Goal: Information Seeking & Learning: Learn about a topic

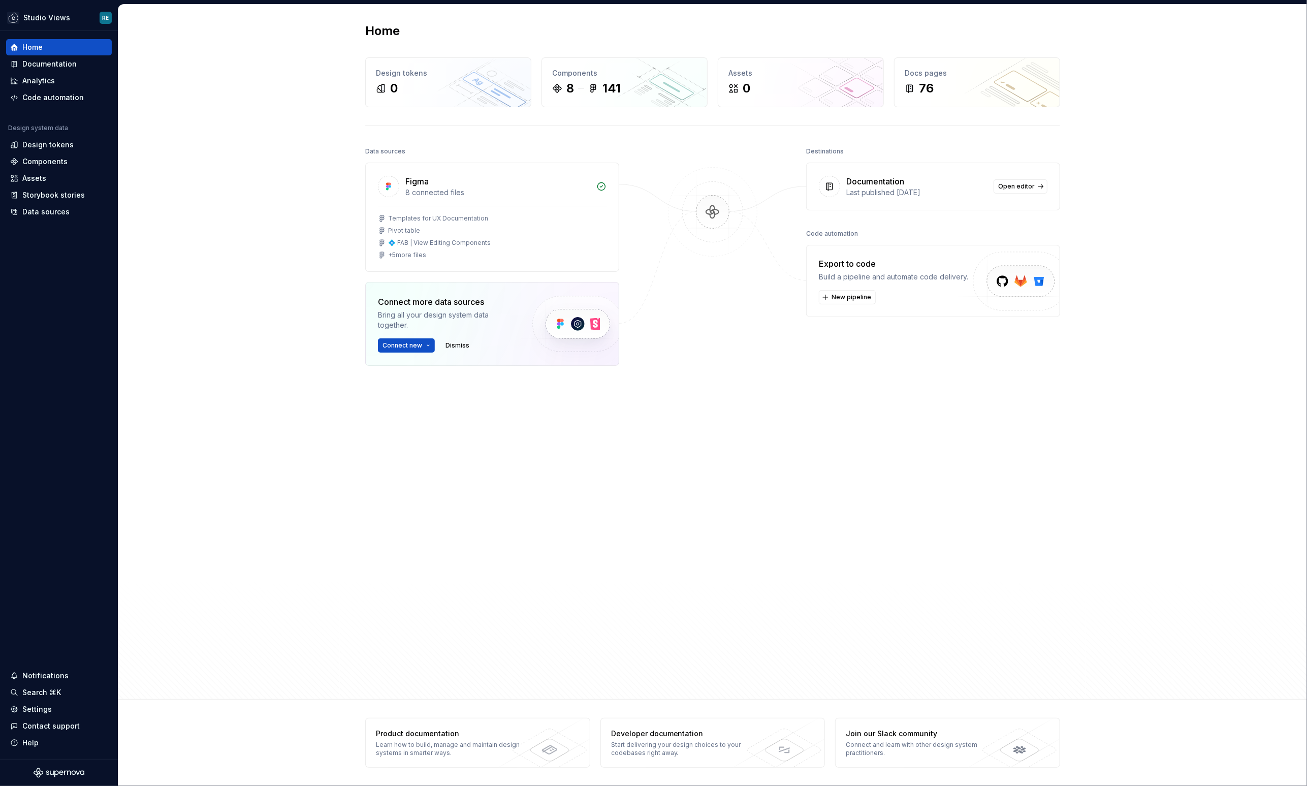
click at [271, 194] on div "Home Design tokens 0 Components 8 141 Assets 0 Docs pages 76 Data sources Figma…" at bounding box center [712, 352] width 1189 height 695
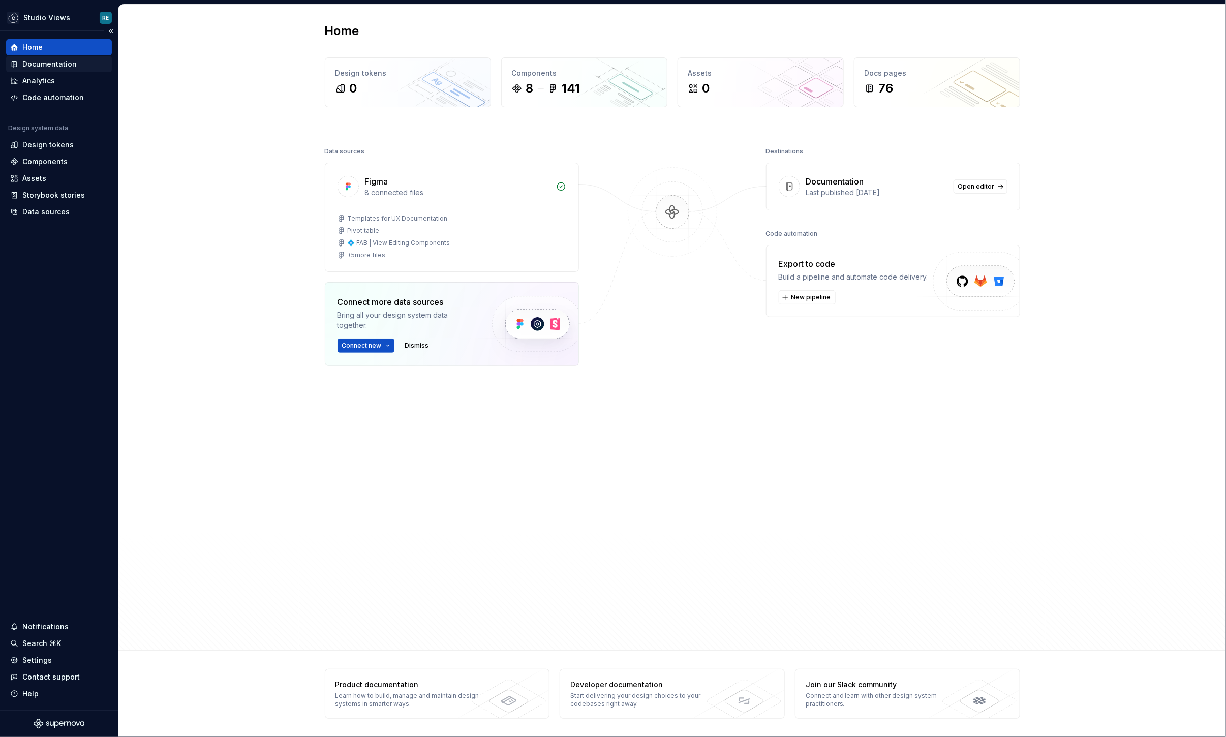
click at [76, 62] on div "Documentation" at bounding box center [59, 64] width 98 height 10
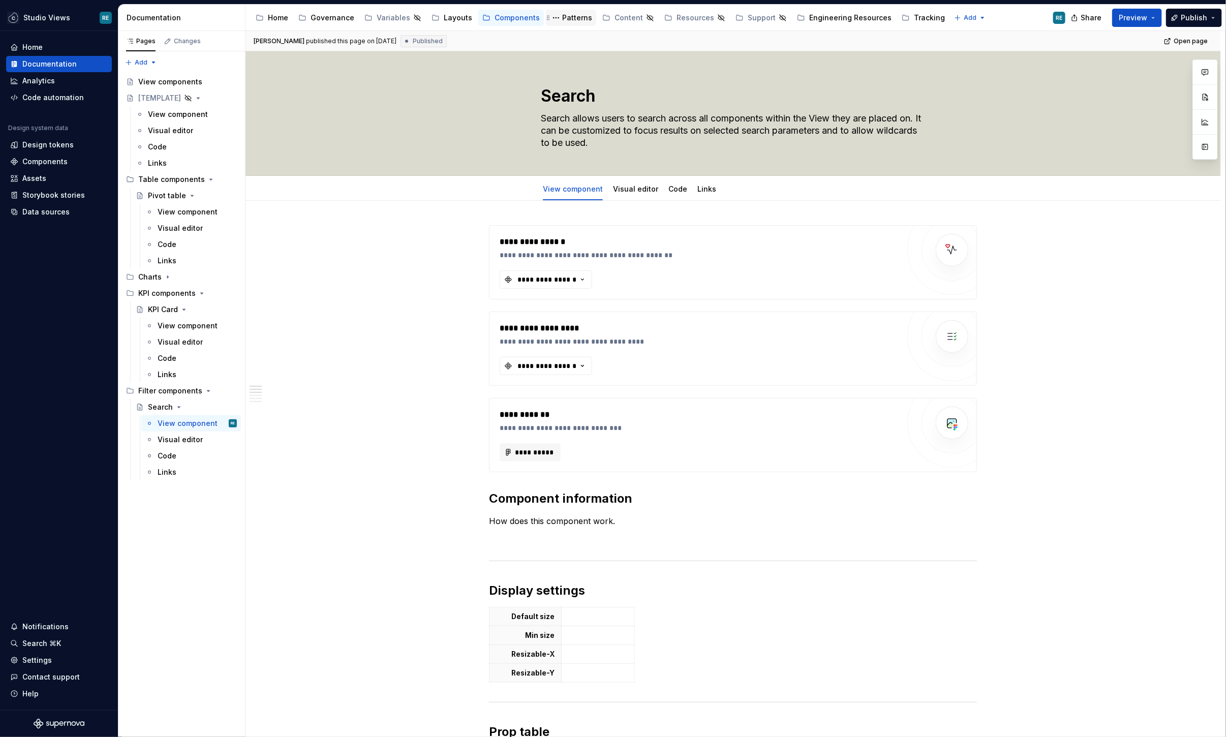
click at [562, 20] on div "Patterns" at bounding box center [577, 18] width 30 height 10
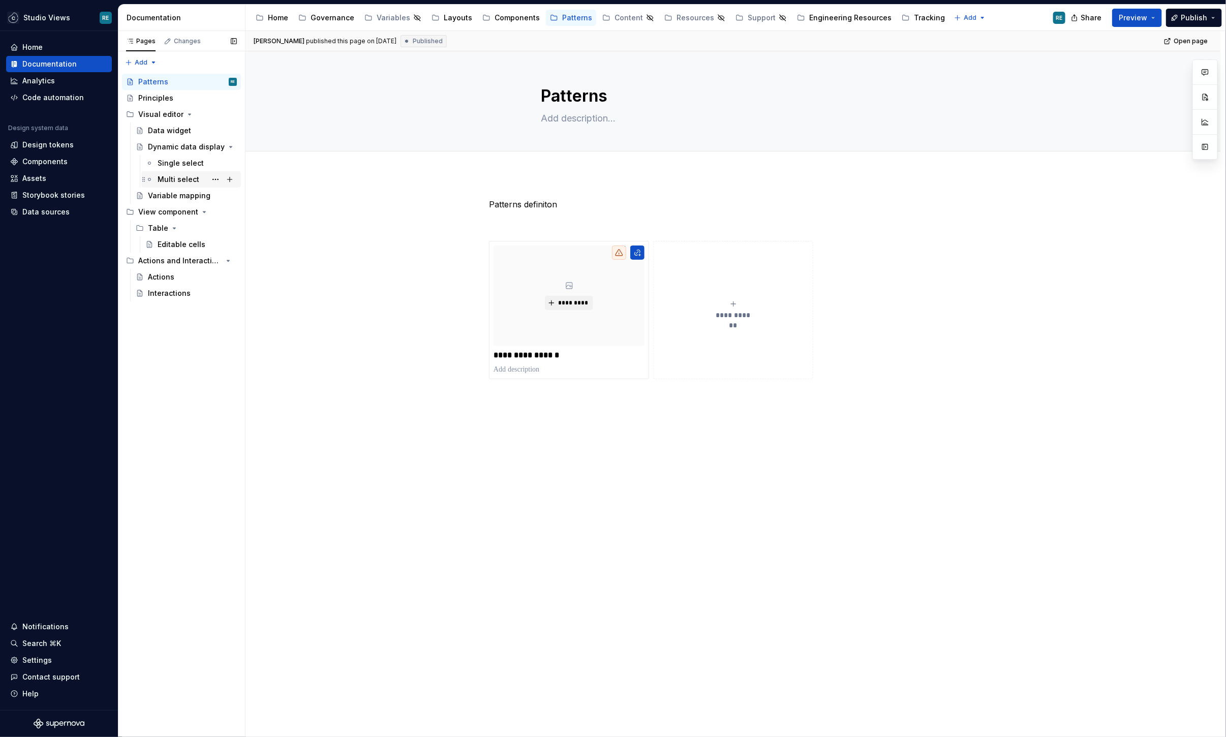
click at [174, 180] on div "Multi select" at bounding box center [179, 179] width 42 height 10
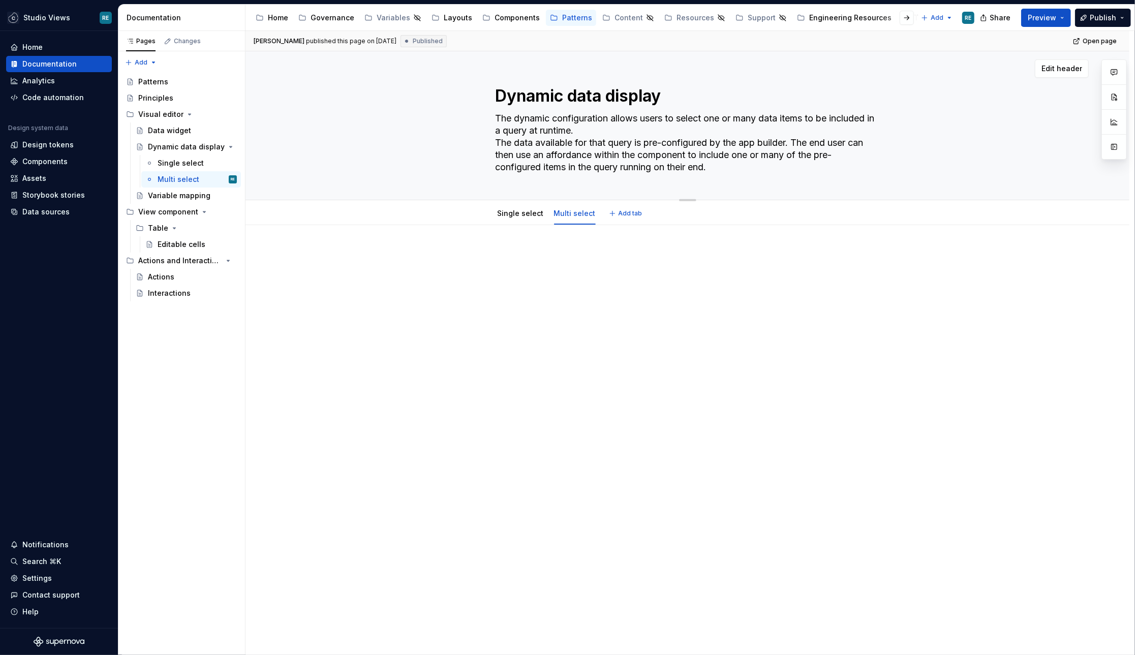
click at [635, 124] on textarea "The dynamic configuration allows users to select one or many data items to be i…" at bounding box center [685, 142] width 384 height 65
click at [520, 223] on div at bounding box center [520, 223] width 54 height 1
click at [521, 210] on link "Single select" at bounding box center [520, 213] width 46 height 9
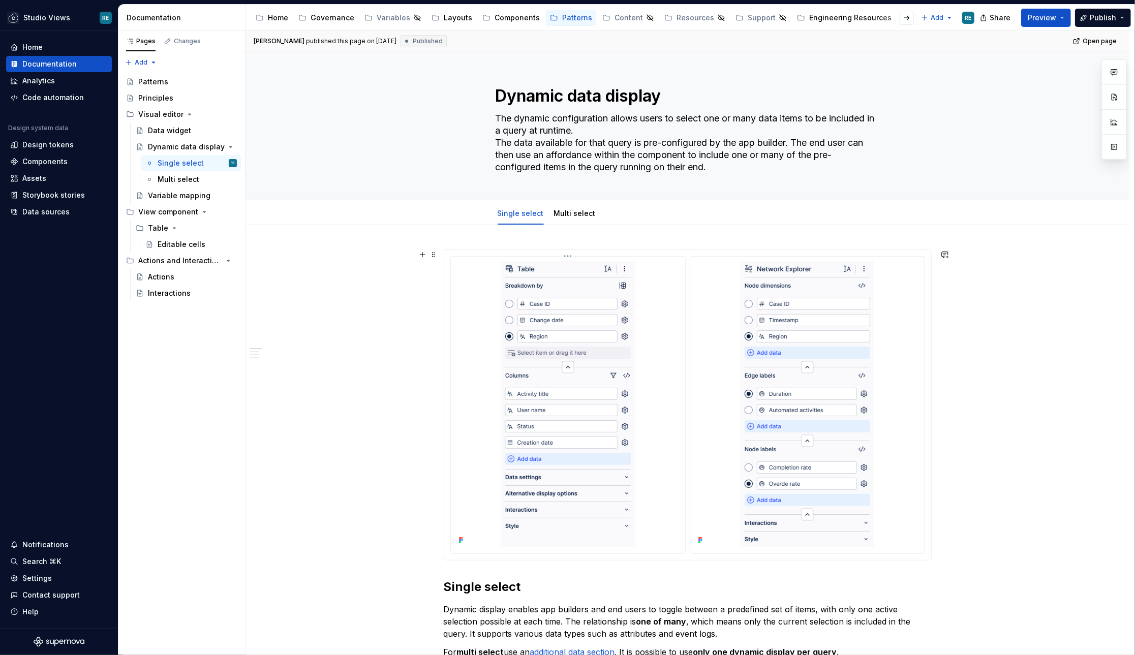
click at [572, 276] on img at bounding box center [568, 404] width 134 height 287
click at [573, 214] on link "Multi select" at bounding box center [575, 213] width 42 height 9
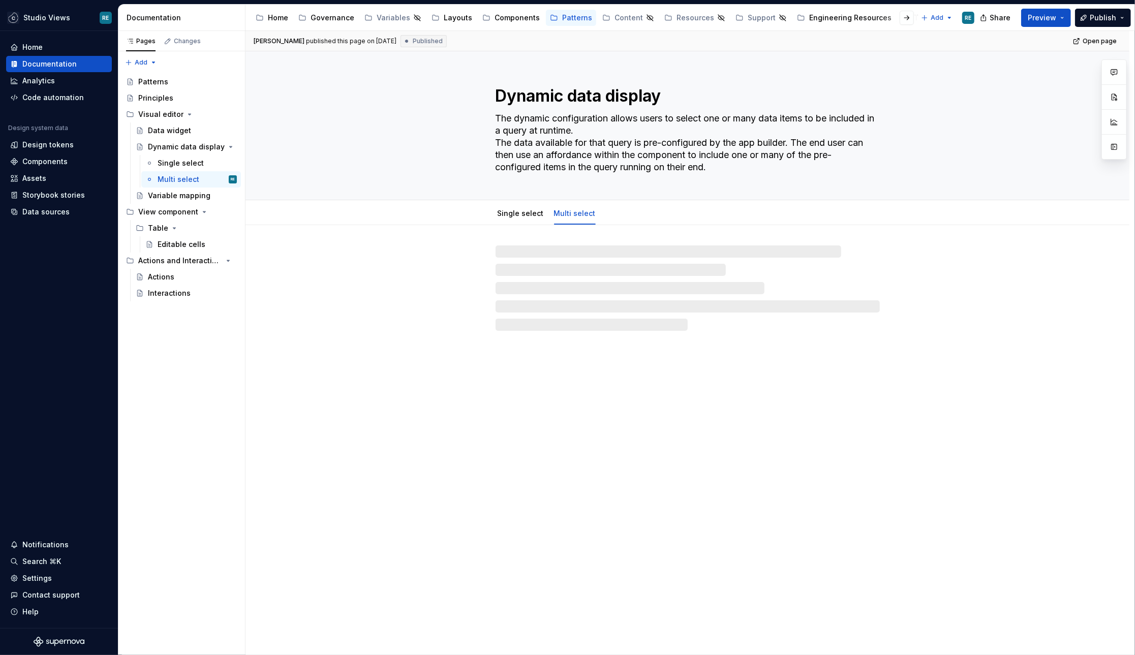
click at [567, 303] on div at bounding box center [687, 287] width 384 height 85
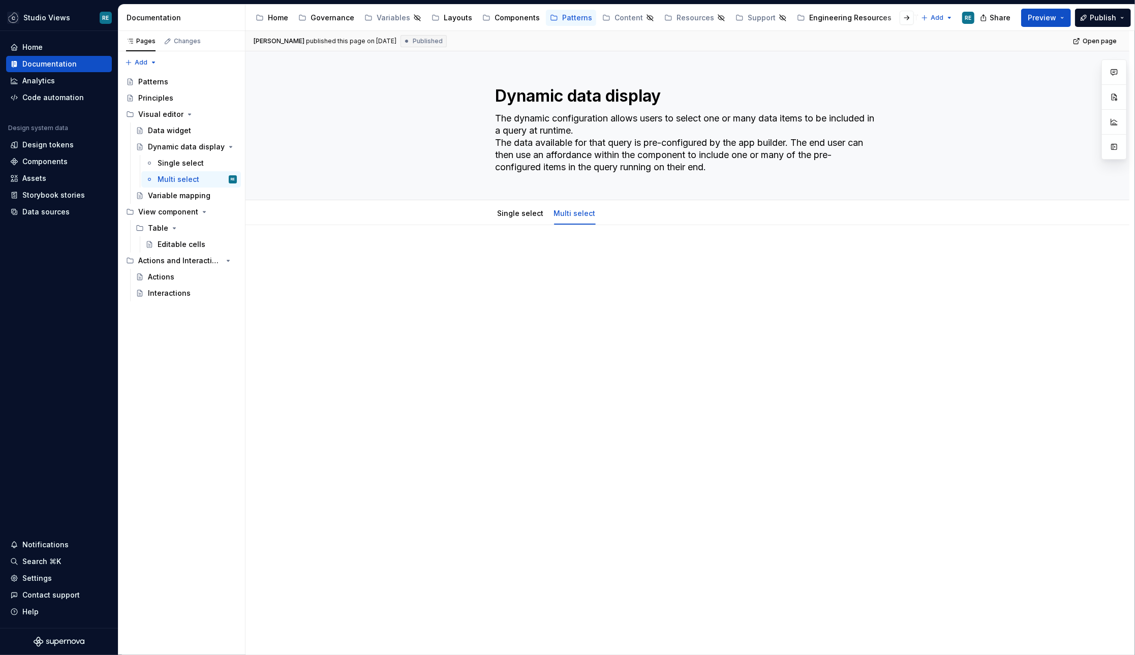
click at [579, 286] on div at bounding box center [688, 268] width 488 height 39
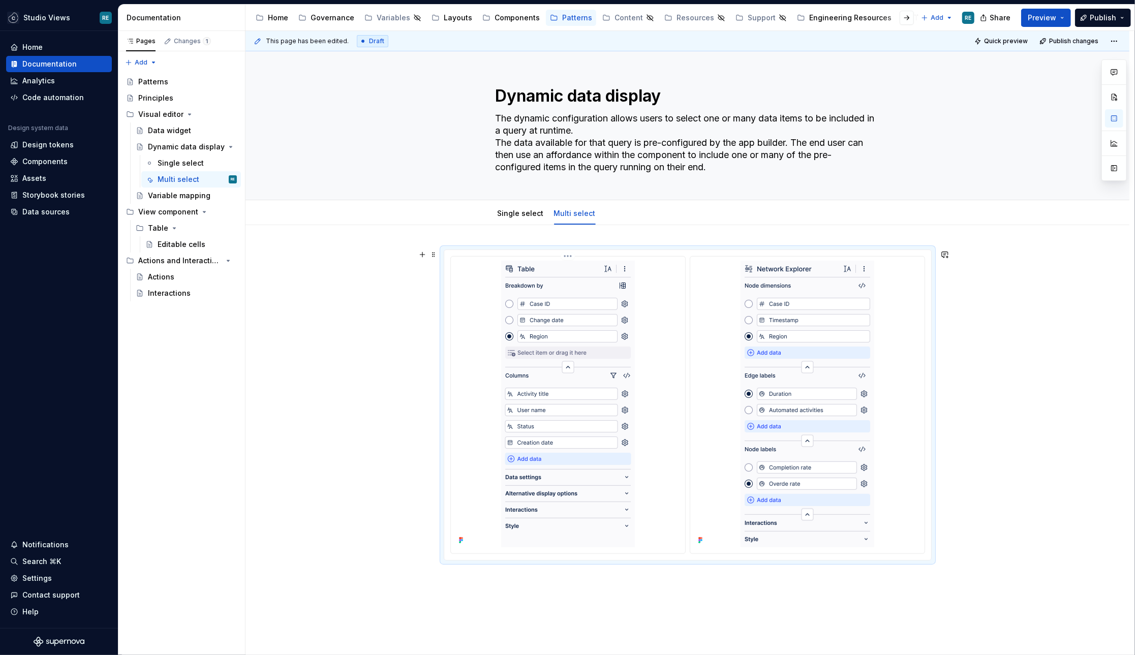
click at [563, 306] on img at bounding box center [568, 404] width 134 height 287
click at [840, 333] on img at bounding box center [807, 404] width 134 height 287
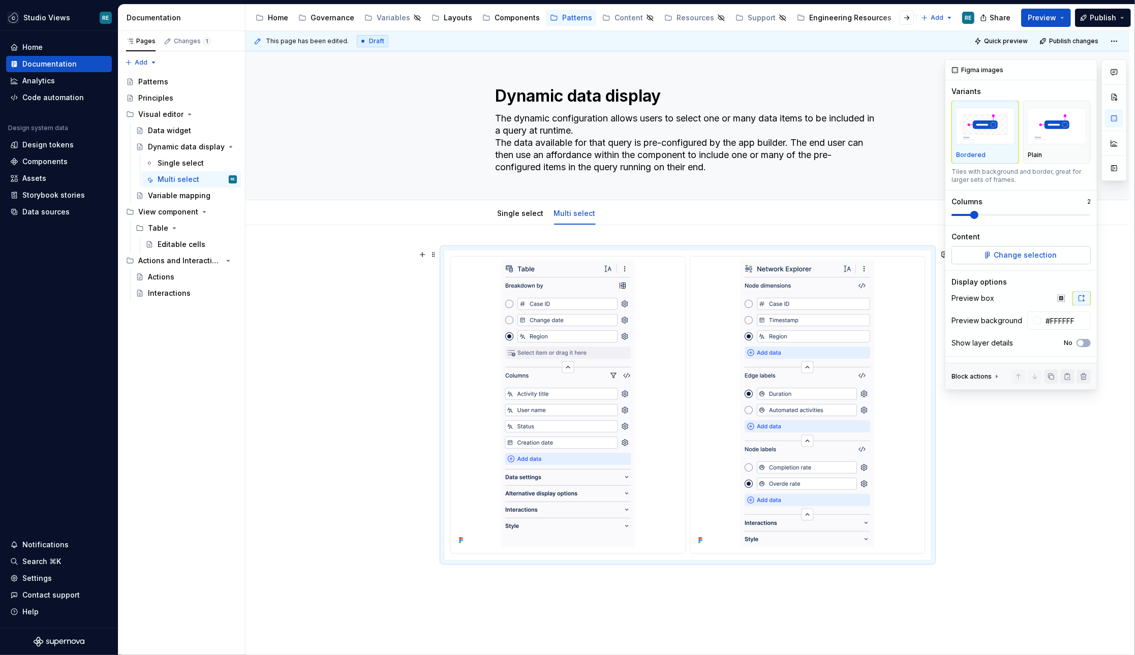
click at [1012, 258] on span "Change selection" at bounding box center [1024, 255] width 63 height 10
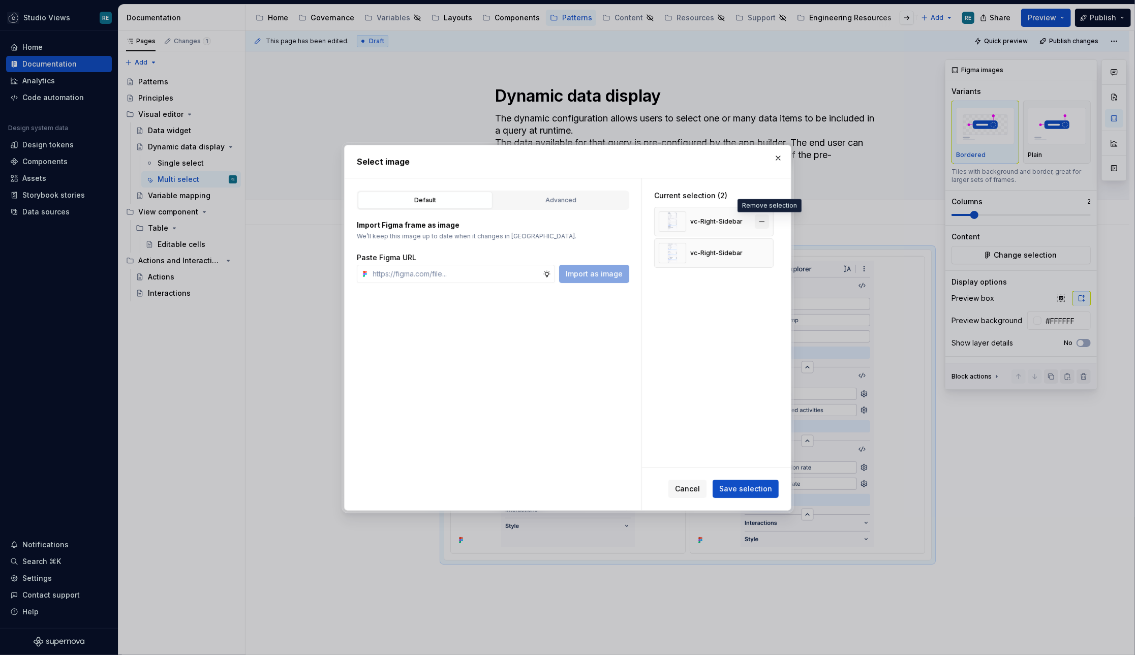
click at [764, 222] on button "button" at bounding box center [762, 221] width 14 height 14
click at [676, 361] on div "Current selection Add Figma images Select Figma frames you would like to displa…" at bounding box center [716, 322] width 149 height 289
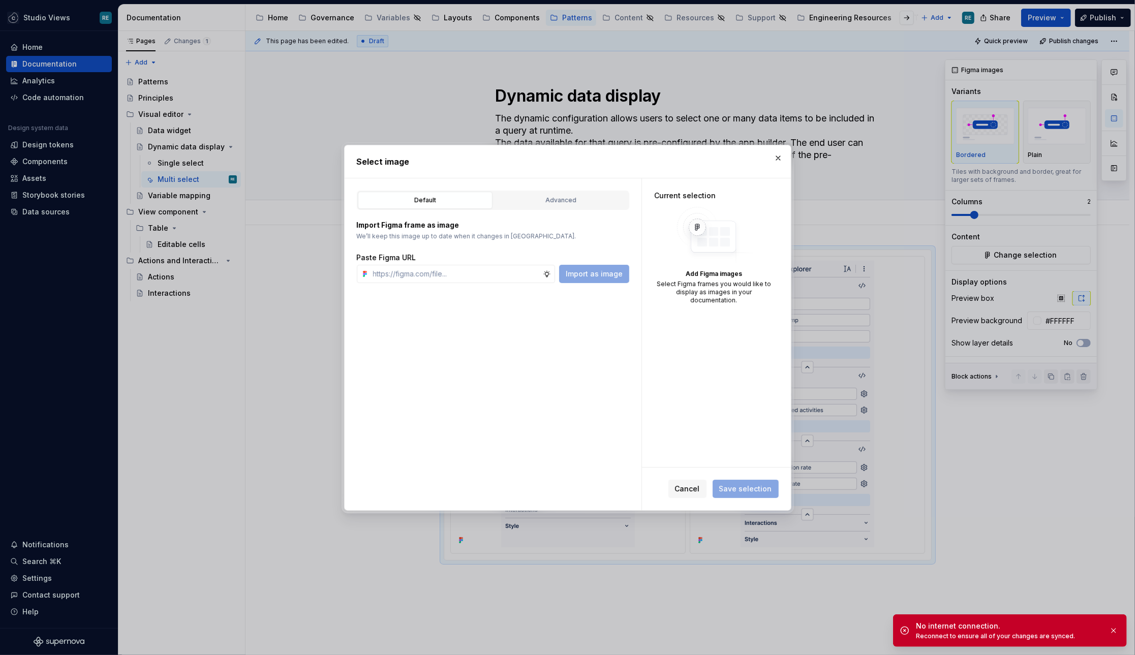
type textarea "*"
